Goal: Find specific fact: Find specific fact

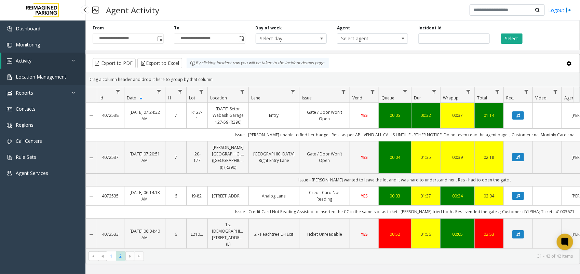
click at [51, 79] on span "Location Management" at bounding box center [41, 76] width 51 height 6
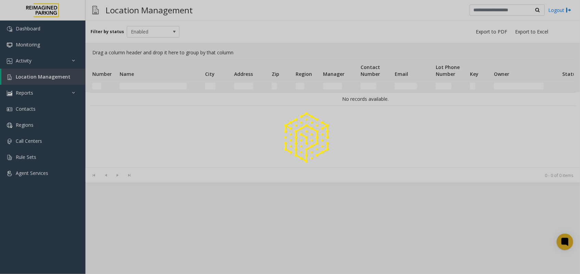
click at [127, 85] on div at bounding box center [290, 137] width 580 height 274
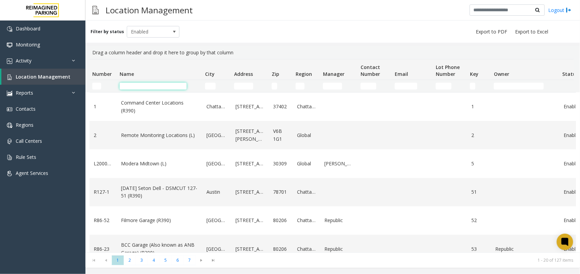
click at [131, 86] on input "Name Filter" at bounding box center [153, 86] width 67 height 7
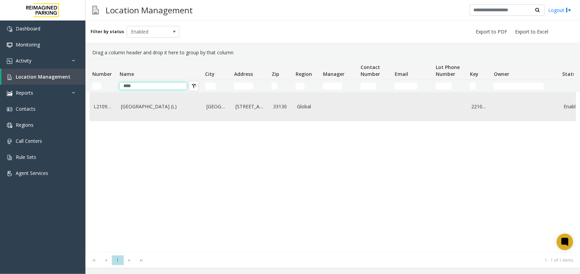
type input "****"
click at [135, 107] on link "[GEOGRAPHIC_DATA] (L)" at bounding box center [159, 107] width 77 height 8
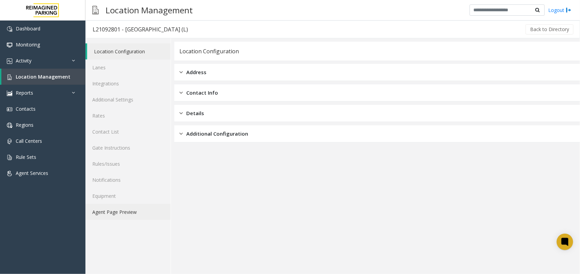
click at [122, 208] on link "Agent Page Preview" at bounding box center [127, 212] width 85 height 16
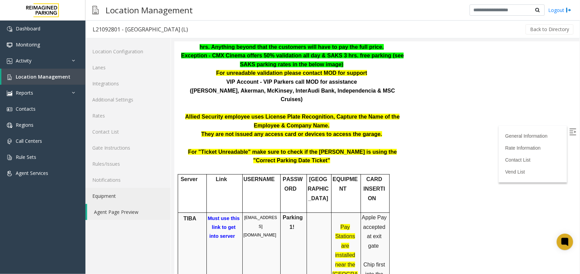
scroll to position [256, 0]
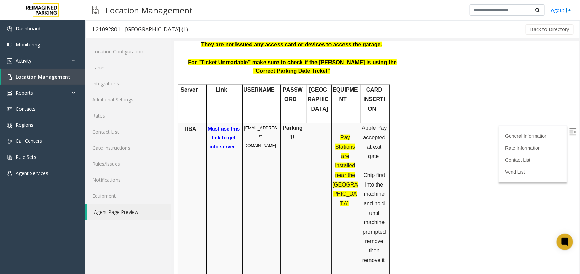
copy span "[EMAIL_ADDRESS][DOMAIN_NAME]"
drag, startPoint x: 243, startPoint y: 100, endPoint x: 275, endPoint y: 115, distance: 35.6
click at [275, 123] on td "[EMAIL_ADDRESS][DOMAIN_NAME]" at bounding box center [261, 236] width 38 height 227
copy span "Parking1!"
drag, startPoint x: 281, startPoint y: 100, endPoint x: 302, endPoint y: 101, distance: 21.2
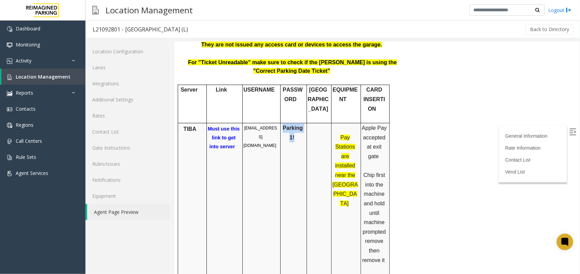
click at [302, 123] on p "Parking1!" at bounding box center [292, 132] width 23 height 19
click at [36, 72] on link "Location Management" at bounding box center [43, 77] width 84 height 16
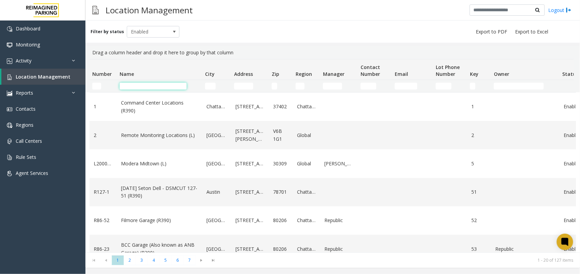
click at [162, 86] on input "Name Filter" at bounding box center [153, 86] width 67 height 7
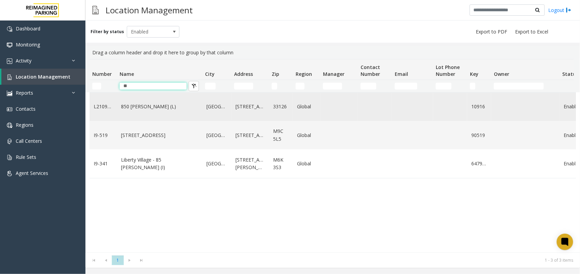
type input "**"
click at [148, 101] on td "850 [PERSON_NAME] (L)" at bounding box center [159, 107] width 85 height 28
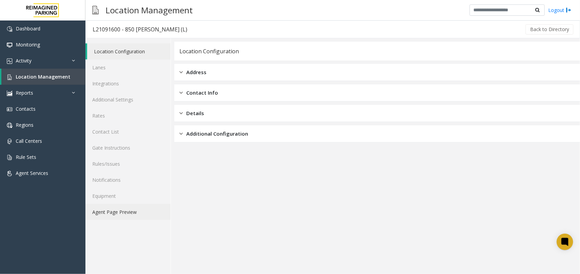
click at [121, 211] on link "Agent Page Preview" at bounding box center [127, 212] width 85 height 16
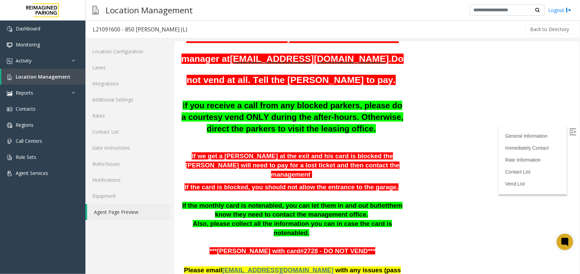
scroll to position [384, 0]
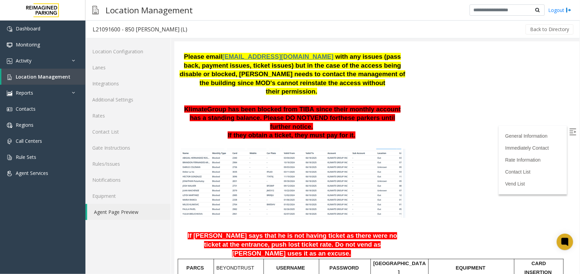
copy span "LAN21091600"
